Goal: Information Seeking & Learning: Learn about a topic

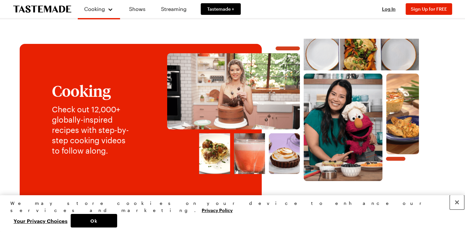
click at [456, 210] on button "Close" at bounding box center [457, 202] width 14 height 14
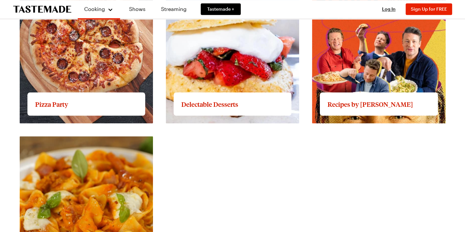
scroll to position [1072, 0]
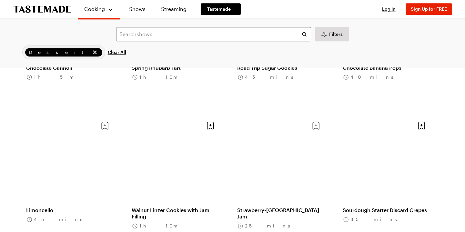
scroll to position [711, 0]
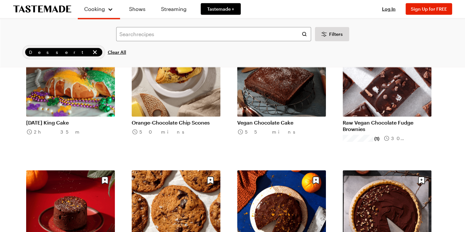
scroll to position [1518, 0]
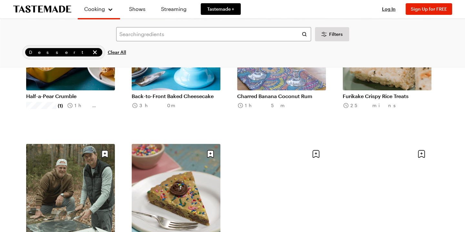
scroll to position [2422, 0]
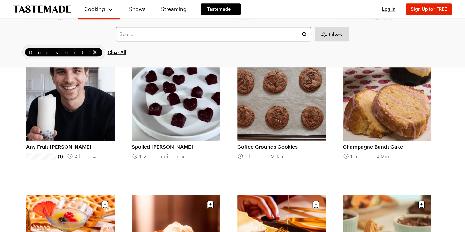
scroll to position [2778, 0]
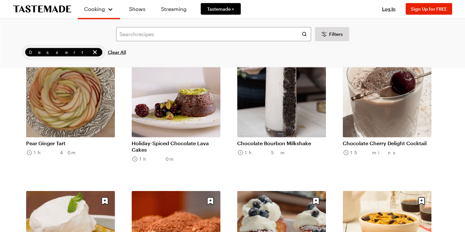
scroll to position [3779, 0]
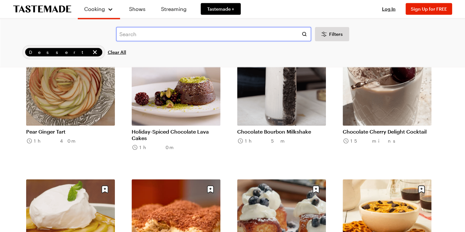
click at [120, 35] on input "text" at bounding box center [213, 34] width 195 height 14
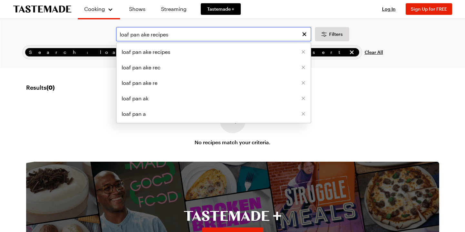
click at [140, 35] on input "loaf pan ake recipes" at bounding box center [213, 34] width 195 height 14
click at [143, 50] on span "loaf pan cake recipes" at bounding box center [148, 52] width 52 height 8
click at [180, 33] on input "loaf pan cake recipes" at bounding box center [213, 34] width 195 height 14
drag, startPoint x: 174, startPoint y: 35, endPoint x: 117, endPoint y: 26, distance: 57.5
click at [117, 26] on div "loaf pan cake recipes loaf pan cake recipes loaf pan ake recipes loaf pan ake r…" at bounding box center [232, 43] width 465 height 48
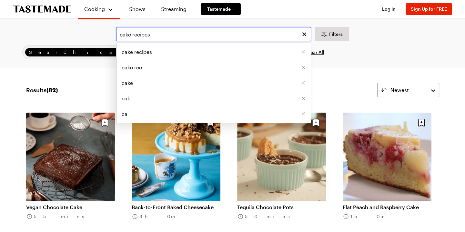
type input "cake recipes"
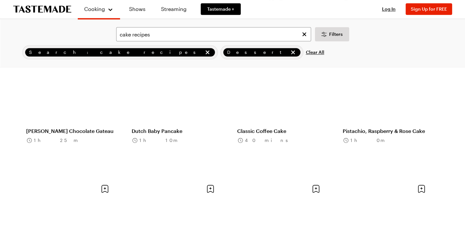
scroll to position [678, 0]
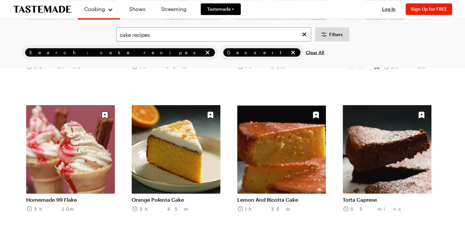
scroll to position [1130, 0]
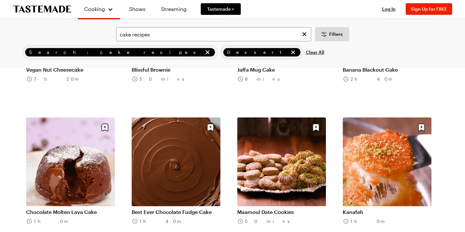
scroll to position [2229, 0]
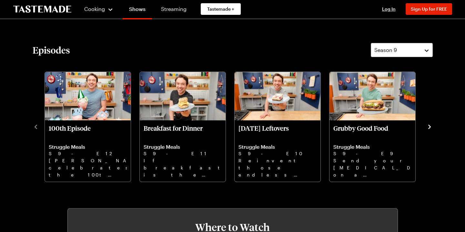
scroll to position [194, 0]
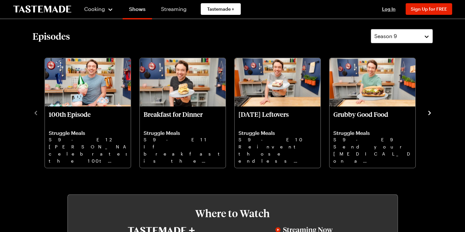
click at [429, 111] on icon "navigate to next item" at bounding box center [430, 113] width 6 height 6
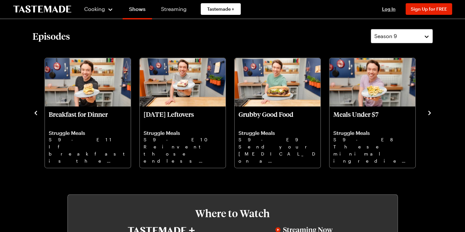
click at [427, 107] on div "100th Episode Struggle Meals S9 - E12 Frankie celebrates the 100th episode of S…" at bounding box center [233, 112] width 401 height 112
click at [429, 113] on icon "navigate to next item" at bounding box center [430, 113] width 6 height 6
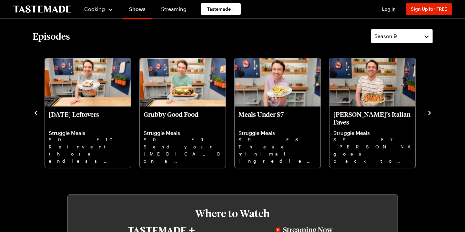
click at [429, 113] on icon "navigate to next item" at bounding box center [430, 113] width 6 height 6
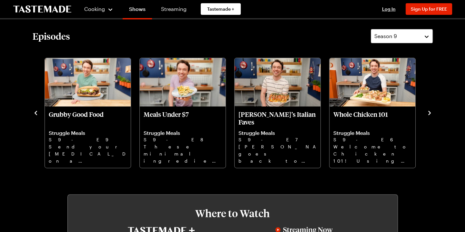
click at [429, 113] on icon "navigate to next item" at bounding box center [430, 113] width 6 height 6
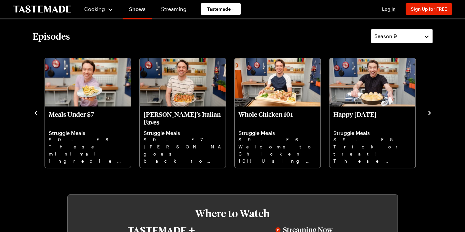
click at [429, 113] on icon "navigate to next item" at bounding box center [430, 113] width 6 height 6
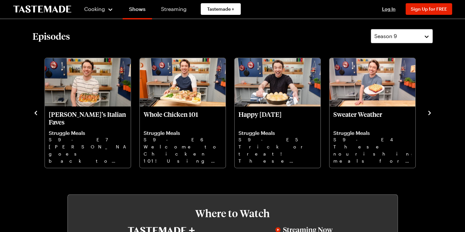
click at [429, 113] on icon "navigate to next item" at bounding box center [430, 113] width 6 height 6
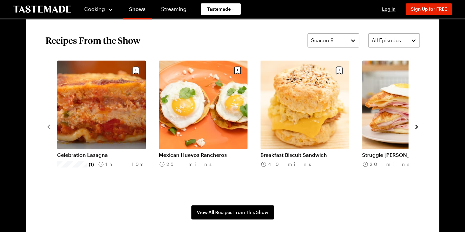
scroll to position [517, 0]
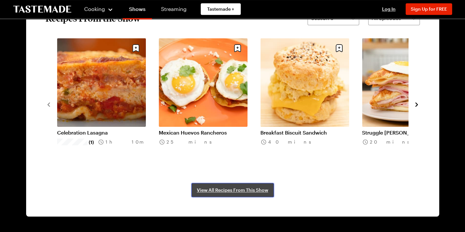
click at [245, 192] on span "View All Recipes From This Show" at bounding box center [232, 190] width 71 height 6
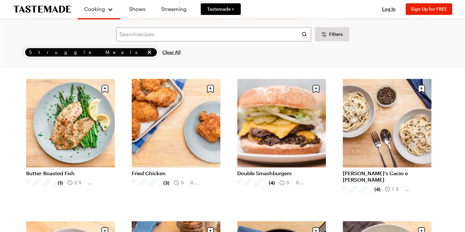
scroll to position [323, 0]
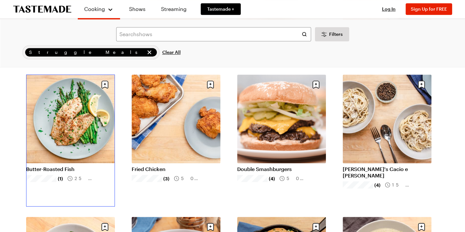
click at [70, 166] on link "Butter-Roasted Fish" at bounding box center [70, 169] width 89 height 6
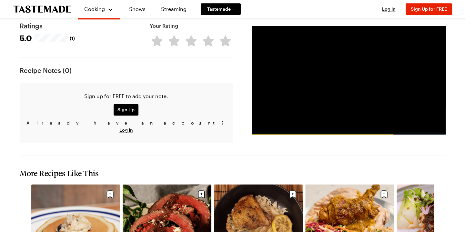
scroll to position [678, 0]
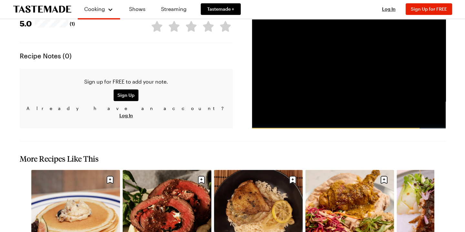
click at [442, 232] on icon "navigate to next item" at bounding box center [443, 236] width 6 height 6
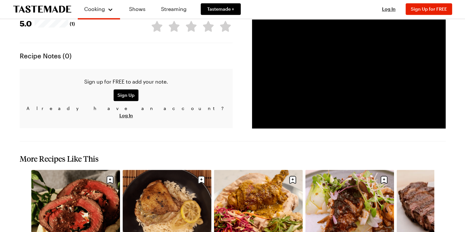
click at [442, 232] on icon "navigate to next item" at bounding box center [443, 236] width 6 height 6
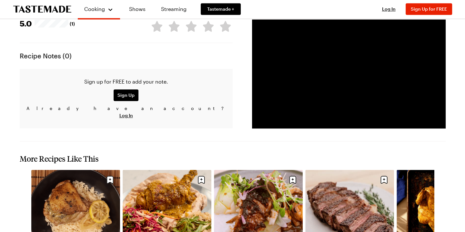
click at [442, 232] on icon "navigate to next item" at bounding box center [443, 236] width 6 height 6
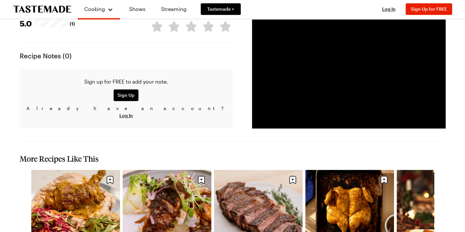
click at [442, 232] on icon "navigate to next item" at bounding box center [443, 236] width 6 height 6
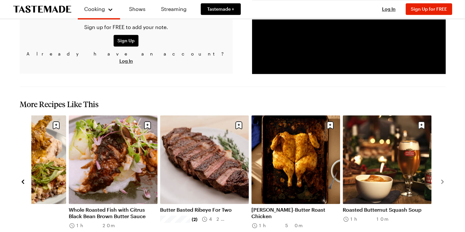
scroll to position [743, 0]
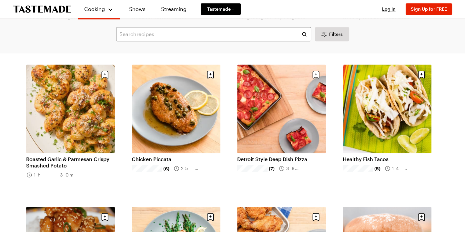
scroll to position [452, 0]
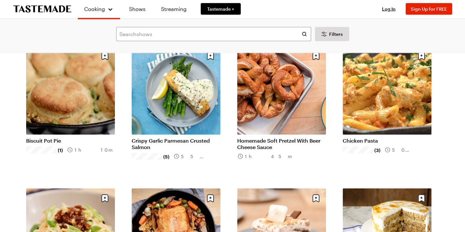
scroll to position [1195, 0]
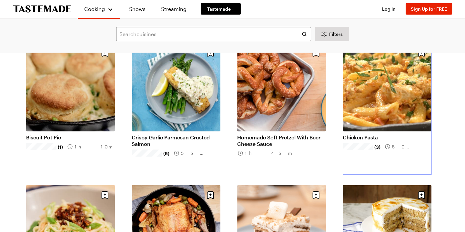
click at [369, 137] on link "Chicken Pasta" at bounding box center [387, 137] width 89 height 6
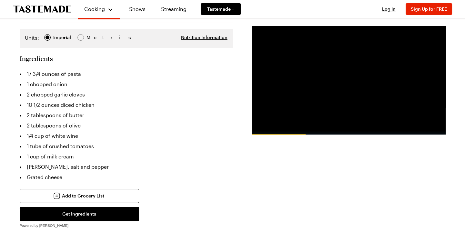
scroll to position [97, 0]
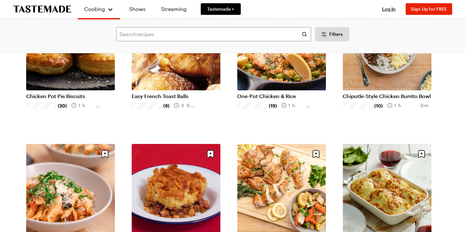
scroll to position [1195, 0]
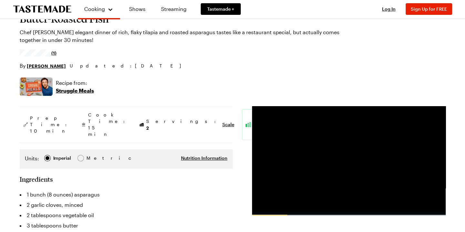
scroll to position [27, 0]
